Goal: Transaction & Acquisition: Purchase product/service

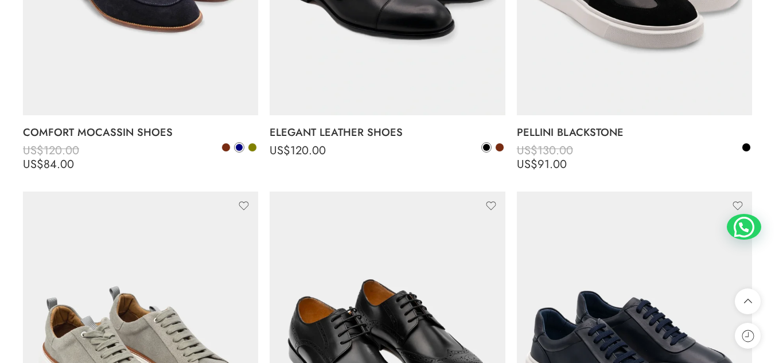
scroll to position [2212, 0]
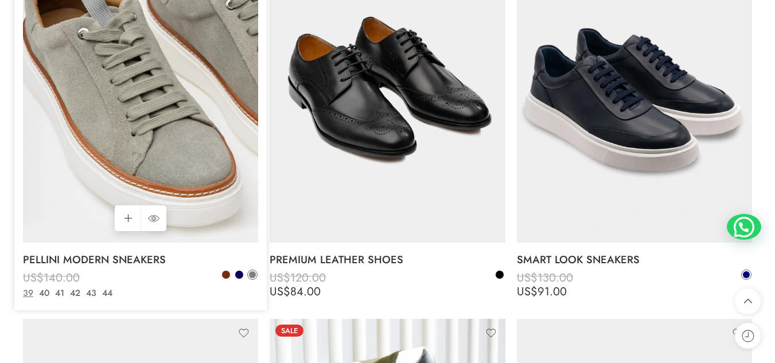
click at [218, 170] on img at bounding box center [140, 86] width 235 height 314
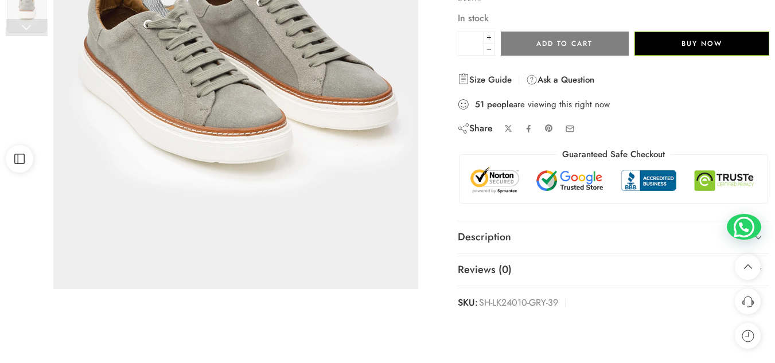
scroll to position [281, 0]
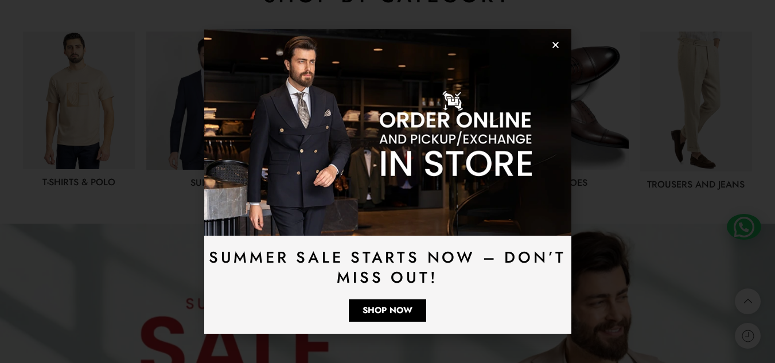
click at [558, 45] on icon "Close" at bounding box center [555, 45] width 9 height 9
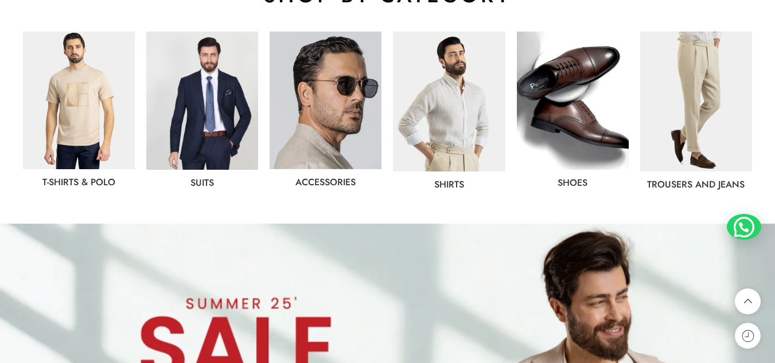
click at [227, 125] on img at bounding box center [202, 101] width 112 height 138
click at [690, 110] on img at bounding box center [696, 102] width 112 height 140
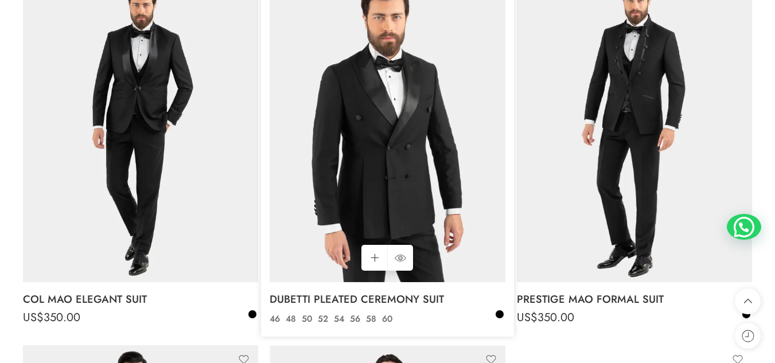
scroll to position [600, 0]
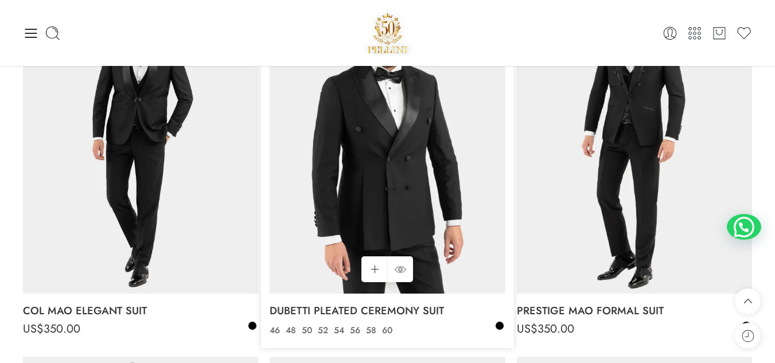
click at [430, 145] on img at bounding box center [387, 137] width 235 height 314
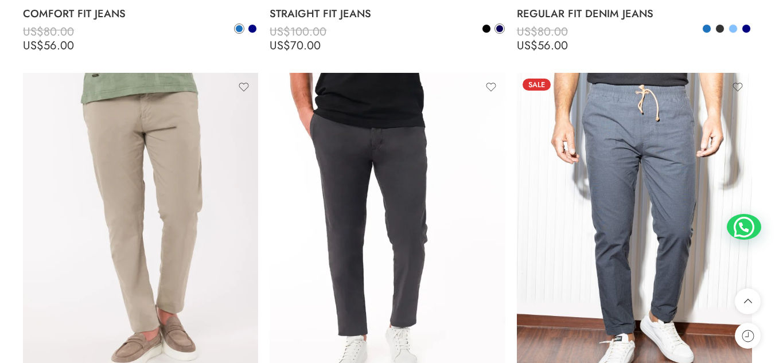
scroll to position [1331, 0]
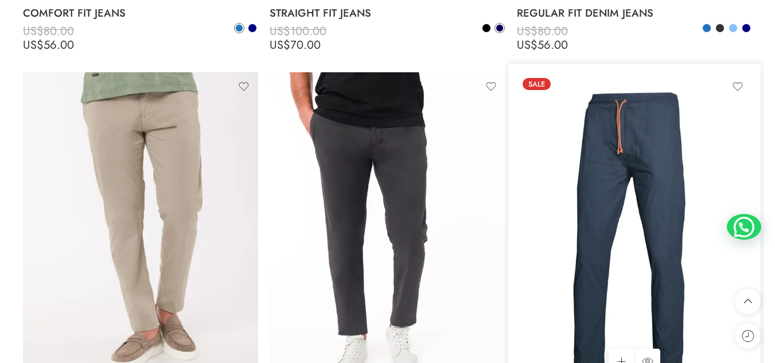
click at [643, 232] on img at bounding box center [634, 229] width 235 height 314
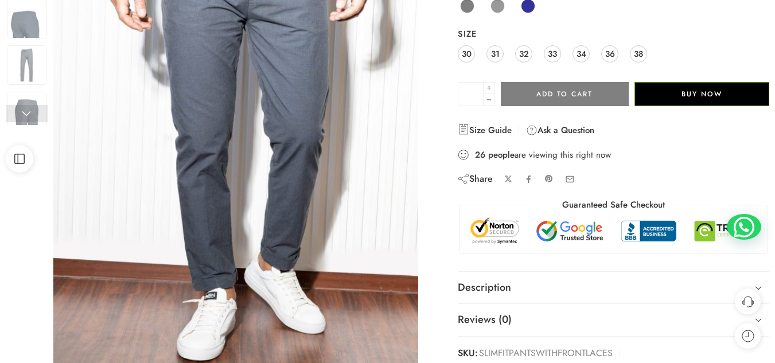
scroll to position [192, 0]
